Goal: Navigation & Orientation: Find specific page/section

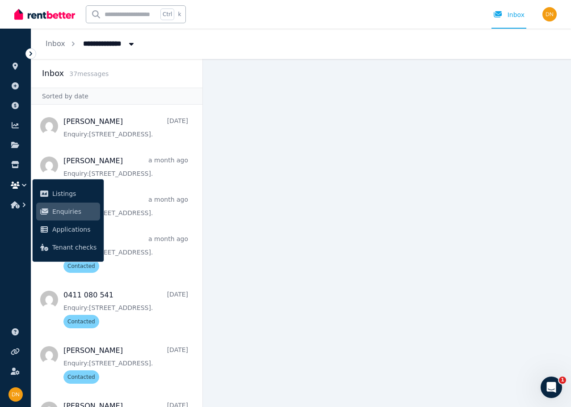
click at [417, 43] on div "**********" at bounding box center [301, 44] width 540 height 30
click at [27, 54] on icon at bounding box center [30, 53] width 9 height 9
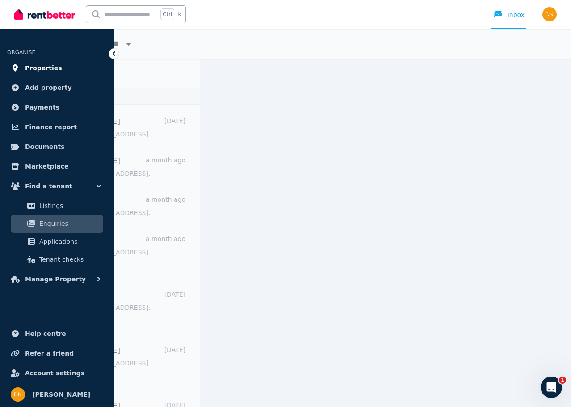
click at [56, 67] on link "Properties" at bounding box center [57, 68] width 100 height 18
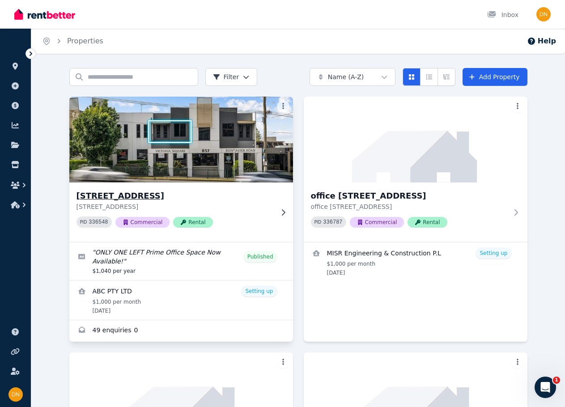
click at [205, 178] on img at bounding box center [180, 139] width 235 height 90
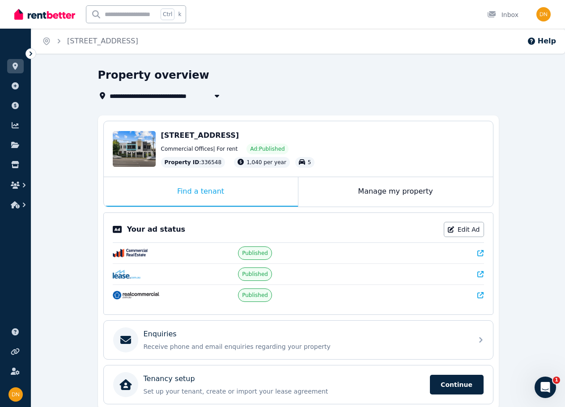
click at [479, 253] on icon at bounding box center [480, 253] width 6 height 6
click at [480, 271] on icon at bounding box center [480, 274] width 6 height 6
click at [483, 295] on icon at bounding box center [480, 295] width 6 height 6
